Goal: Information Seeking & Learning: Learn about a topic

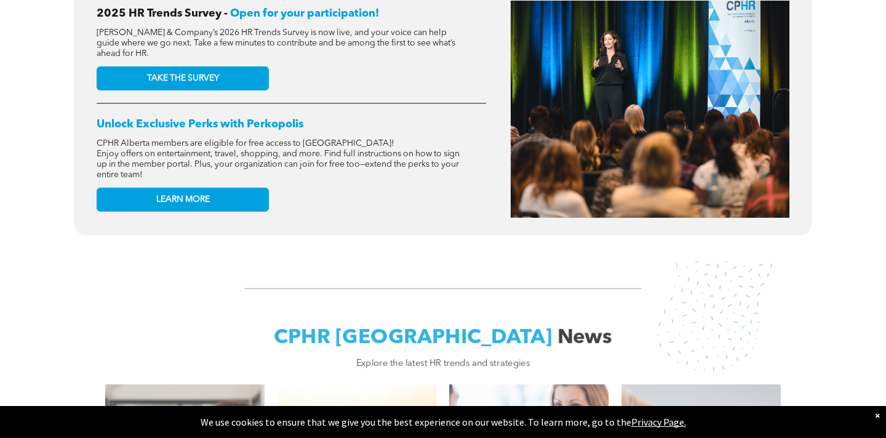
scroll to position [545, 0]
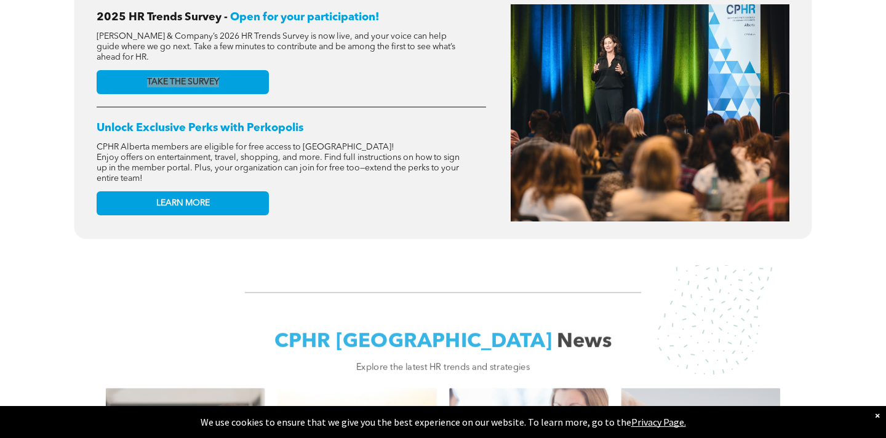
drag, startPoint x: 192, startPoint y: 82, endPoint x: 458, endPoint y: 2, distance: 277.7
click at [0, 0] on div "2025 HR Trends Survey - Open for your participation! [PERSON_NAME] & Company’s …" at bounding box center [443, 121] width 886 height 271
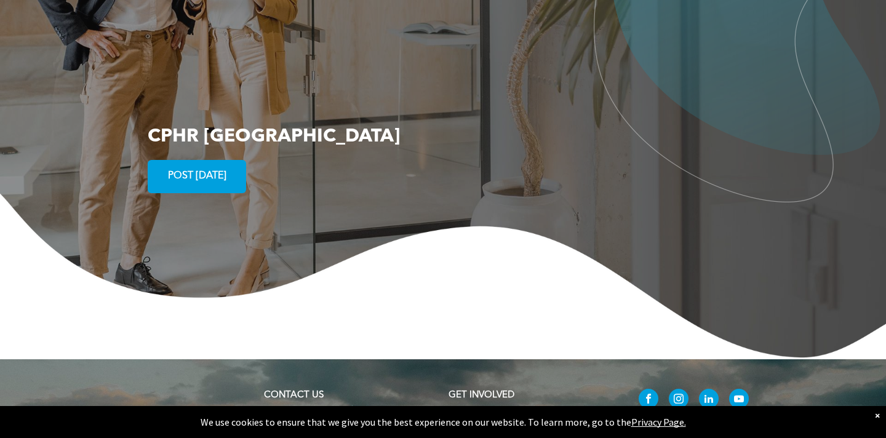
scroll to position [2301, 0]
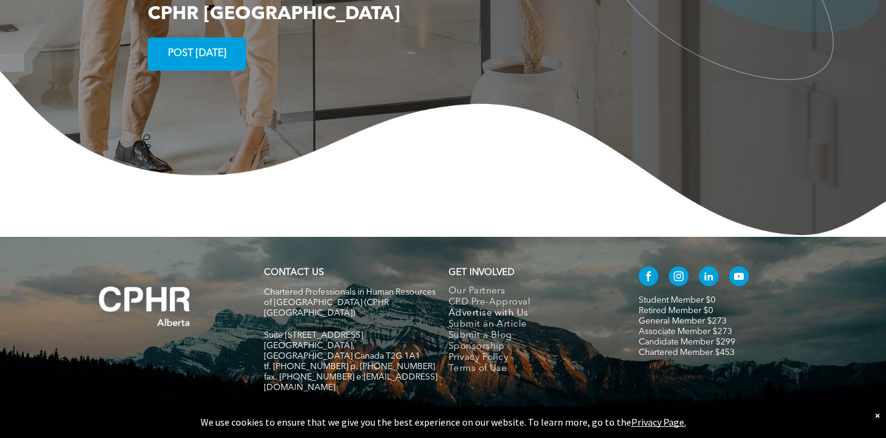
click at [471, 308] on span "Advertise with Us" at bounding box center [489, 313] width 80 height 11
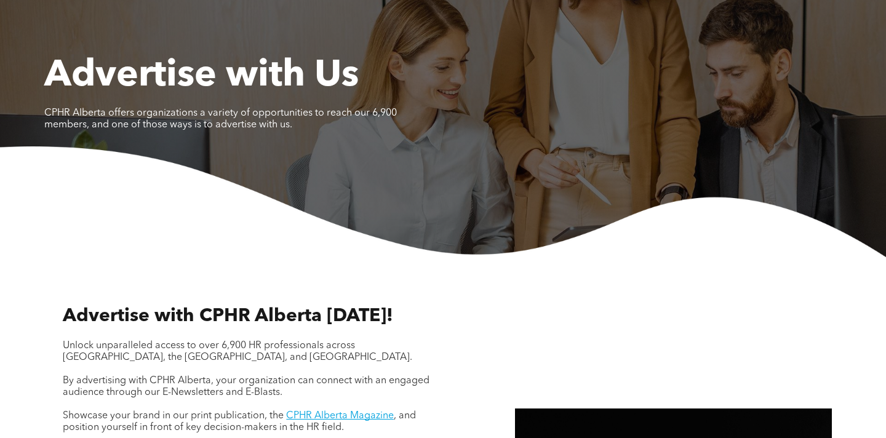
scroll to position [122, 0]
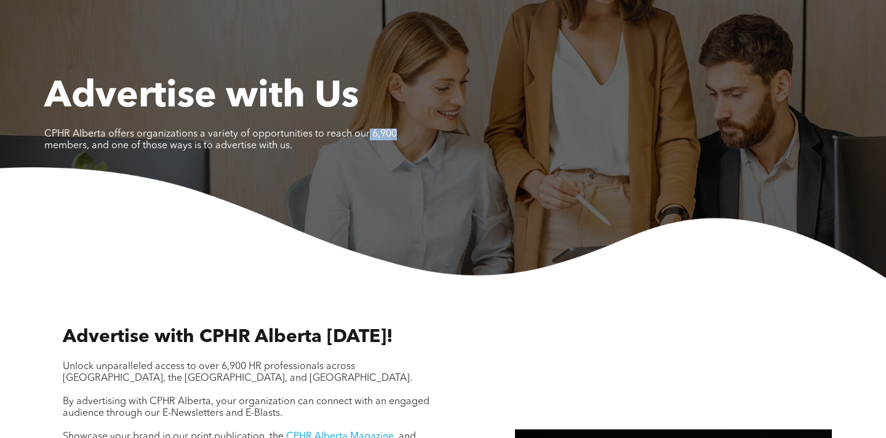
drag, startPoint x: 398, startPoint y: 130, endPoint x: 365, endPoint y: 130, distance: 32.6
click at [365, 130] on p "CPHR Alberta offers organizations a variety of opportunities to reach our 6,900…" at bounding box center [228, 140] width 369 height 23
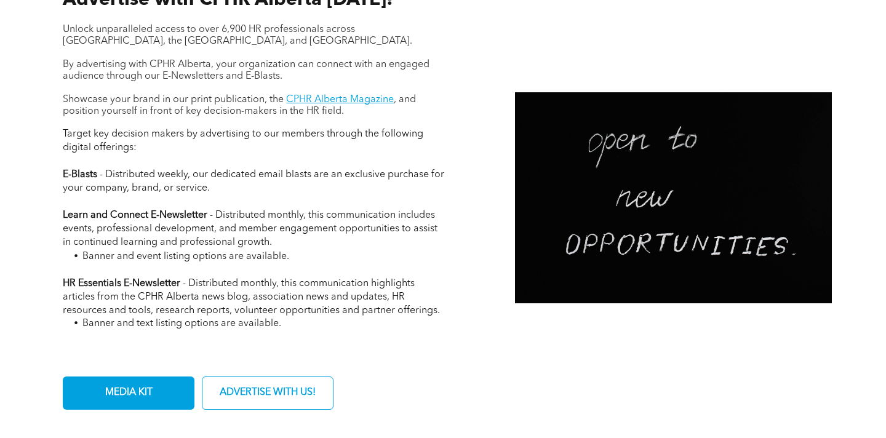
scroll to position [463, 0]
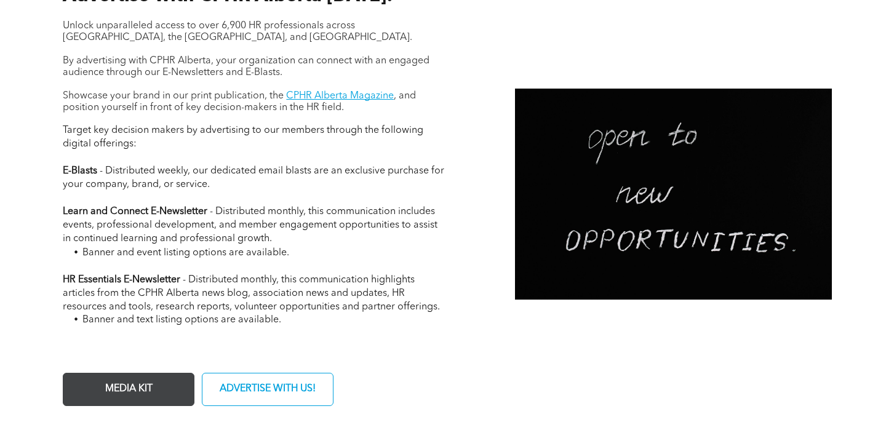
click at [138, 387] on span "MEDIA KIT" at bounding box center [129, 389] width 56 height 24
